Goal: Task Accomplishment & Management: Manage account settings

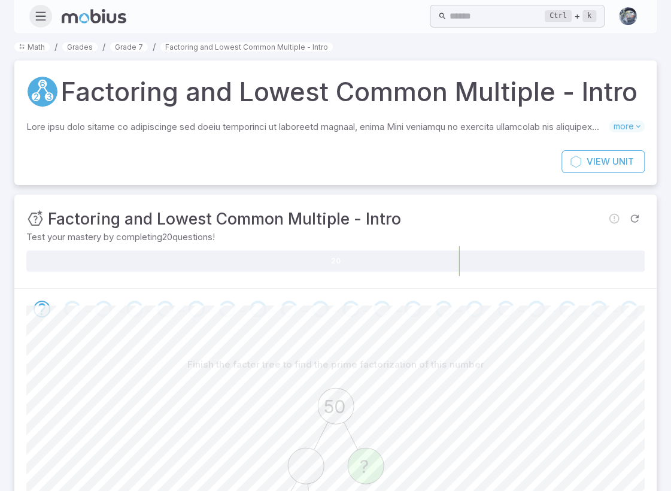
click at [41, 13] on icon "button" at bounding box center [40, 16] width 13 height 13
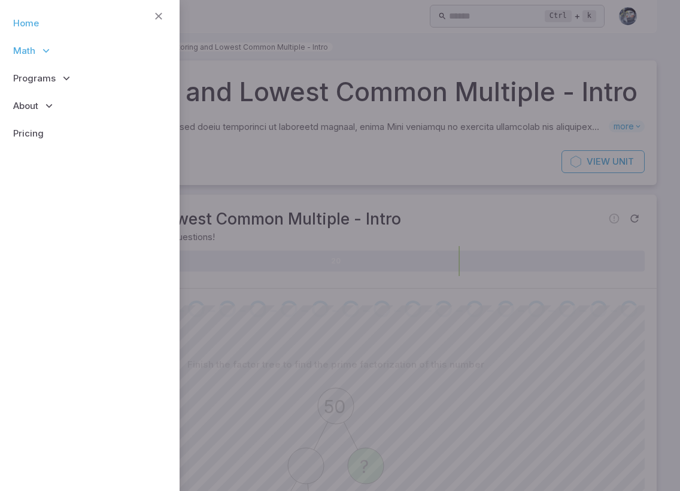
click at [36, 22] on link "Home" at bounding box center [90, 24] width 161 height 28
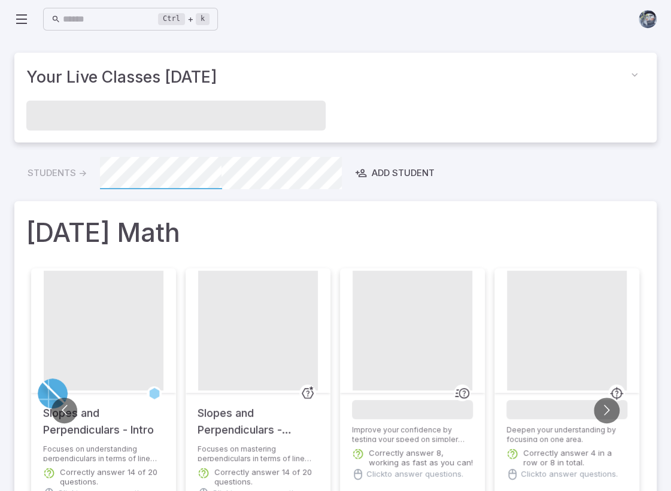
click at [26, 15] on icon at bounding box center [21, 19] width 14 height 14
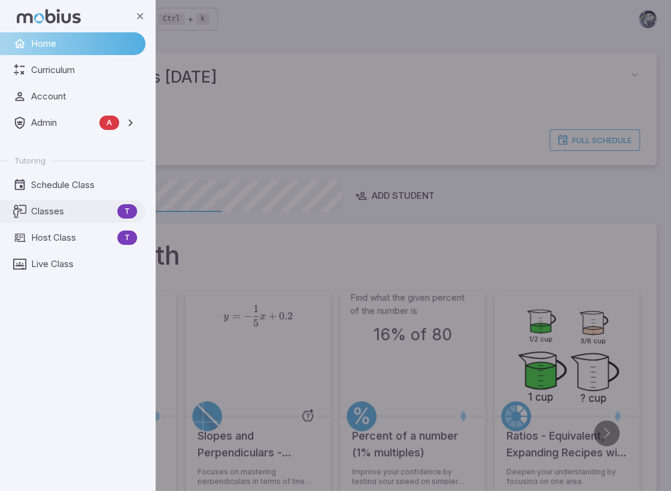
click at [41, 213] on span "Classes" at bounding box center [71, 211] width 81 height 13
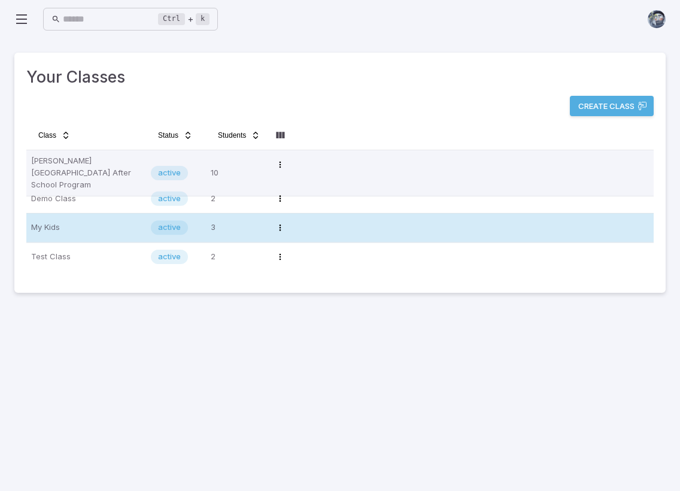
click at [85, 232] on p "My Kids" at bounding box center [86, 227] width 110 height 19
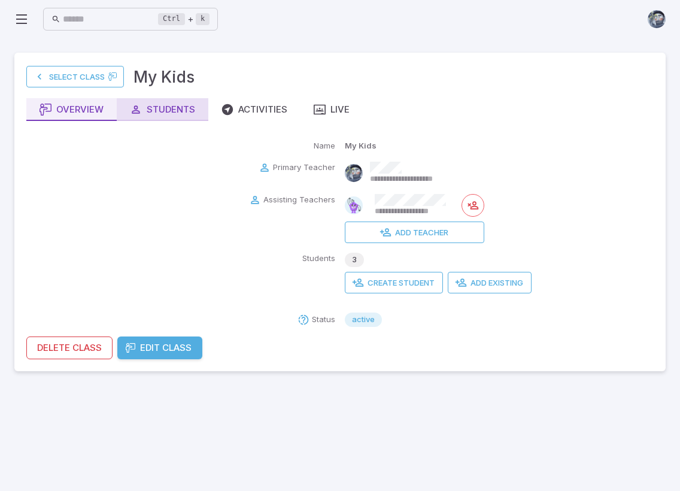
click at [178, 99] on button "Students" at bounding box center [163, 109] width 92 height 23
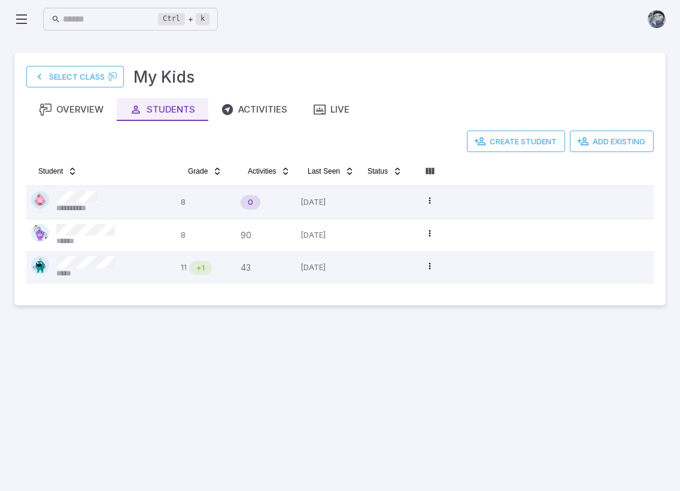
drag, startPoint x: 220, startPoint y: 422, endPoint x: 219, endPoint y: 408, distance: 13.8
click at [220, 422] on main "**********" at bounding box center [340, 264] width 680 height 453
click at [347, 103] on div "Live" at bounding box center [332, 109] width 36 height 13
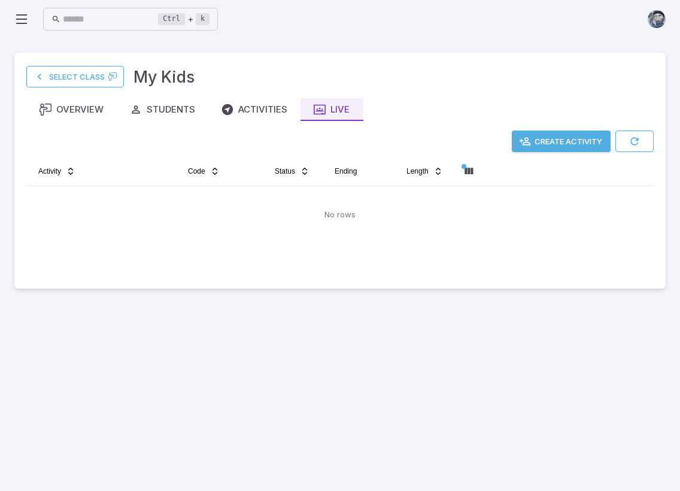
click at [590, 140] on button "Create Activity" at bounding box center [561, 142] width 99 height 22
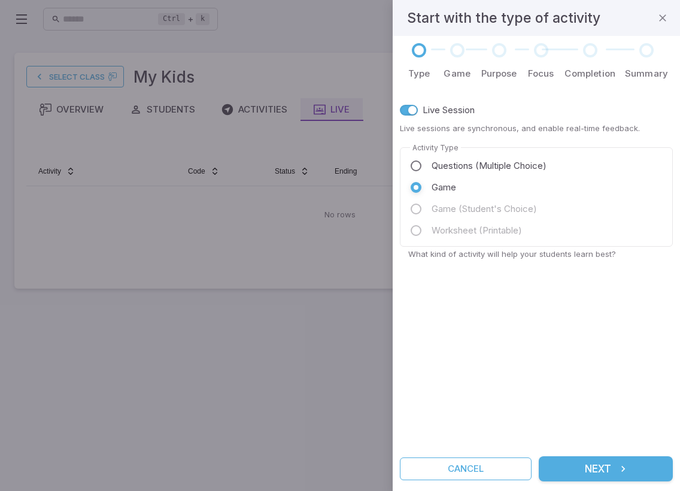
click at [601, 468] on button "Next" at bounding box center [606, 468] width 134 height 25
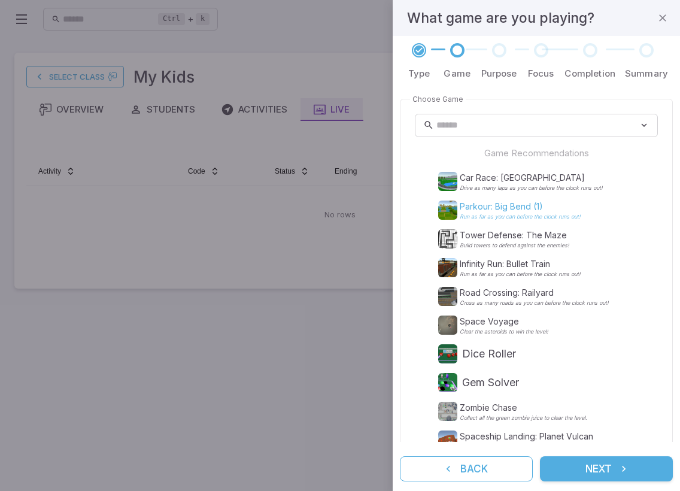
click at [492, 203] on p "Parkour: Big Bend (1)" at bounding box center [520, 207] width 121 height 12
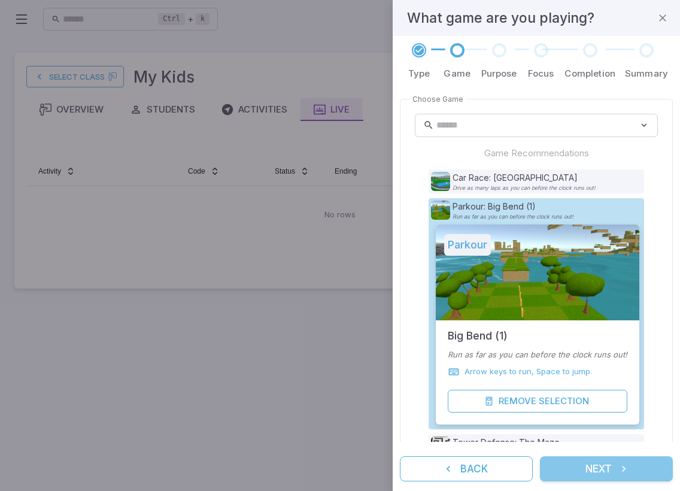
click at [601, 468] on button "Next" at bounding box center [606, 468] width 133 height 25
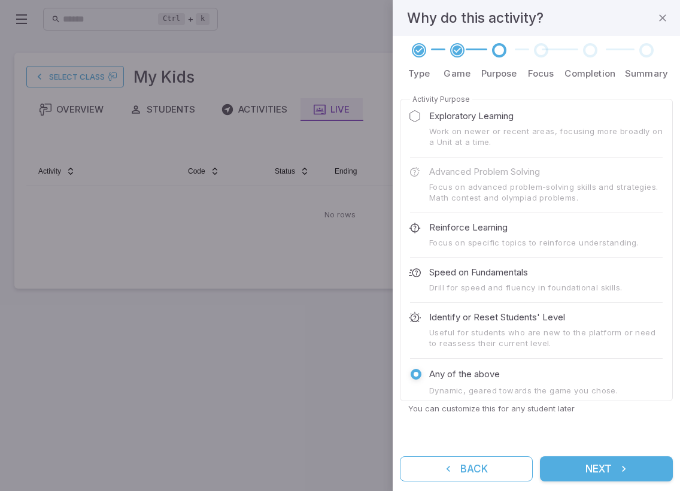
click at [604, 473] on button "Next" at bounding box center [606, 468] width 133 height 25
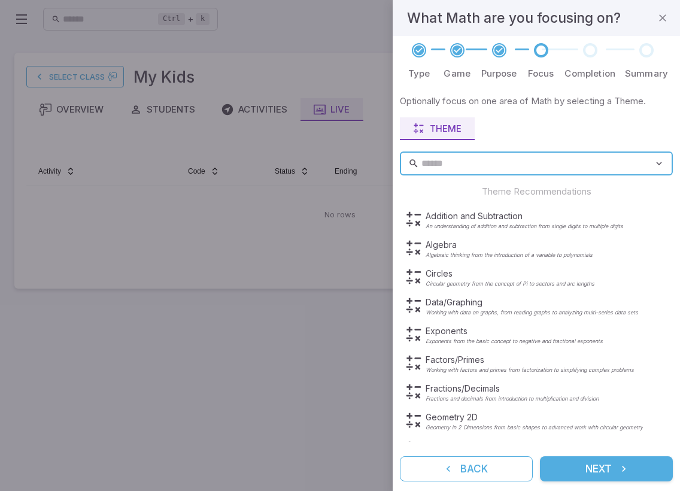
click at [604, 473] on button "Next" at bounding box center [606, 468] width 133 height 25
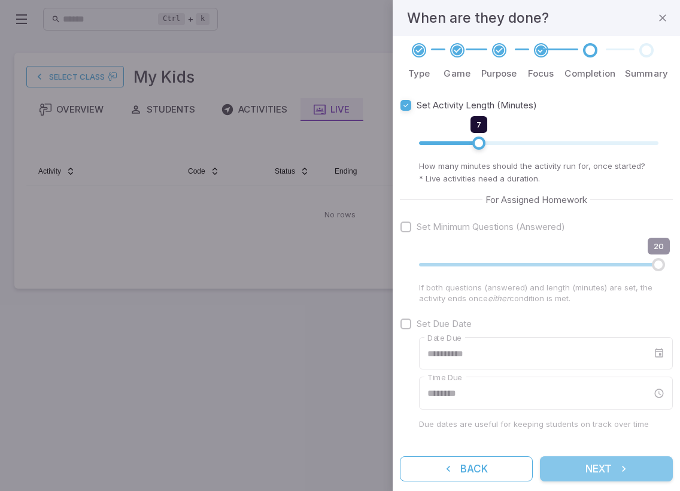
click at [604, 473] on button "Next" at bounding box center [606, 468] width 133 height 25
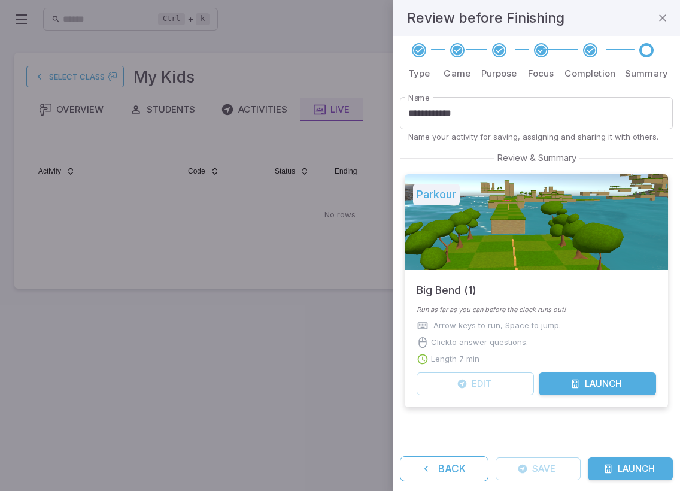
click at [612, 469] on icon "submit" at bounding box center [609, 469] width 10 height 10
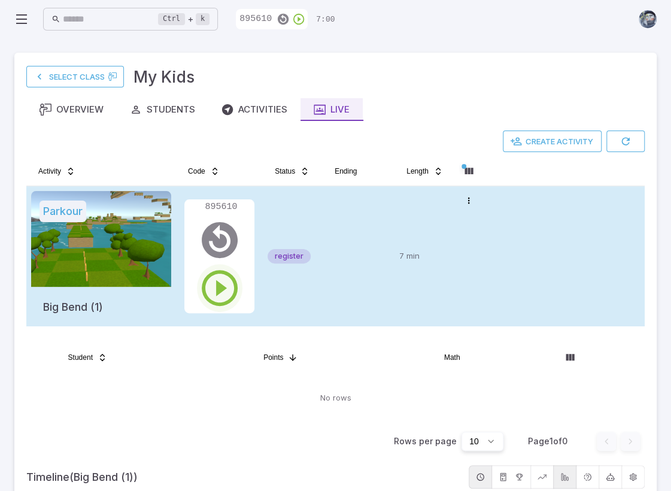
click at [225, 277] on icon "button" at bounding box center [219, 288] width 43 height 43
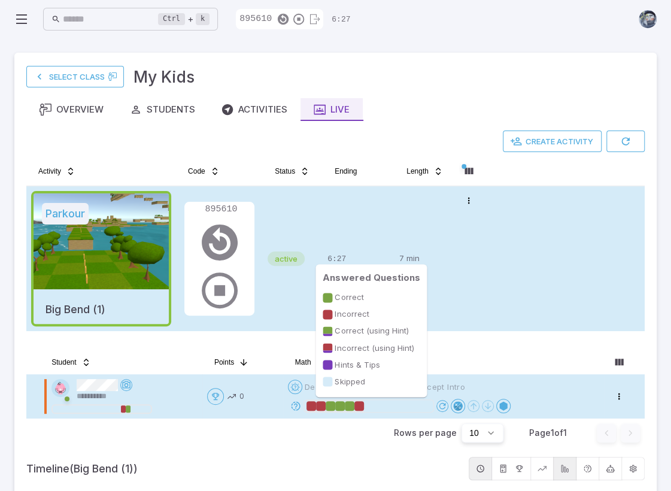
click at [350, 406] on div at bounding box center [350, 406] width 10 height 10
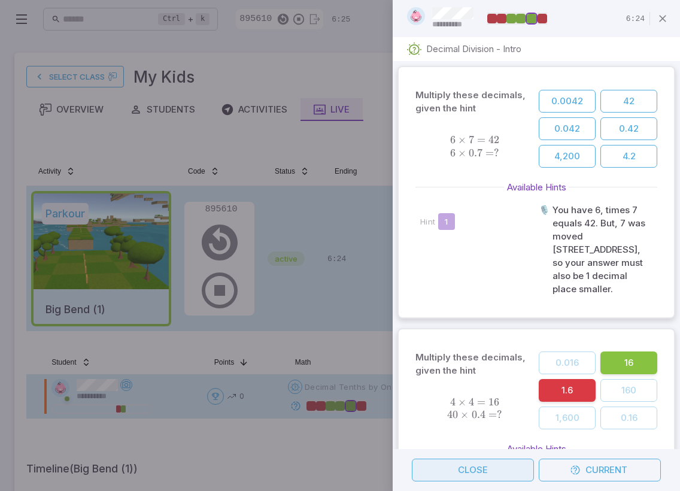
click at [489, 470] on button "Close" at bounding box center [473, 470] width 122 height 23
